Goal: Task Accomplishment & Management: Complete application form

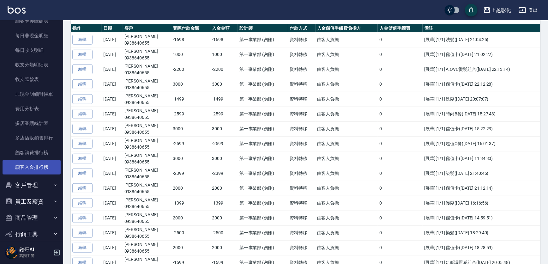
scroll to position [538, 0]
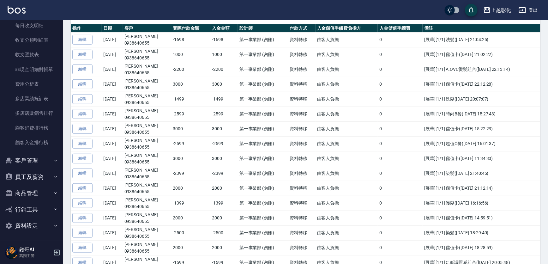
click at [39, 163] on button "客戶管理" at bounding box center [32, 160] width 58 height 16
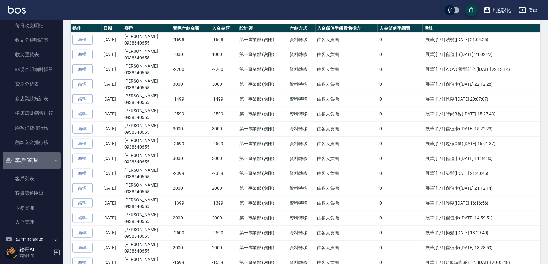
click at [39, 163] on button "客戶管理" at bounding box center [32, 160] width 58 height 16
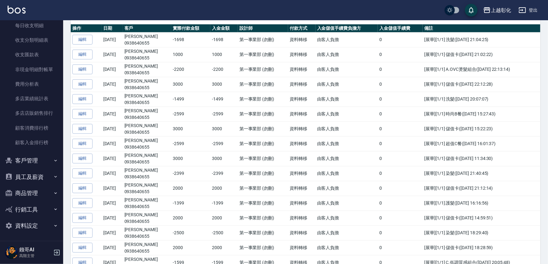
click at [39, 163] on button "客戶管理" at bounding box center [32, 160] width 58 height 16
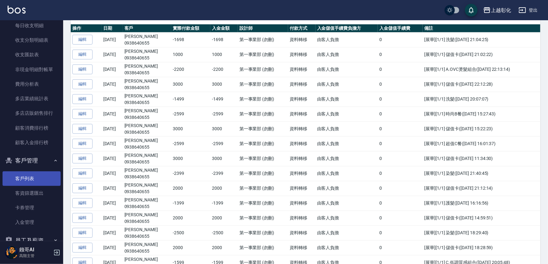
click at [37, 179] on link "客戶列表" at bounding box center [32, 178] width 58 height 15
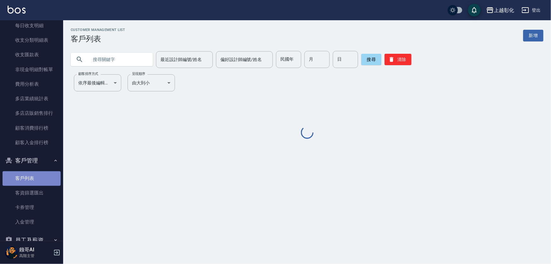
click at [33, 177] on link "客戶列表" at bounding box center [32, 178] width 58 height 15
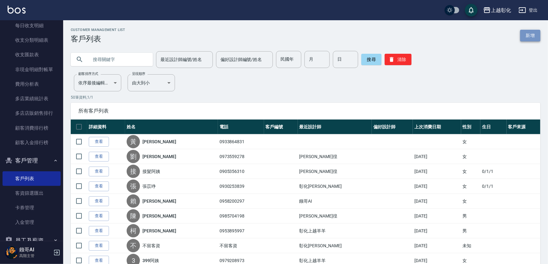
click at [539, 35] on link "新增" at bounding box center [530, 36] width 20 height 12
